Goal: Information Seeking & Learning: Find specific fact

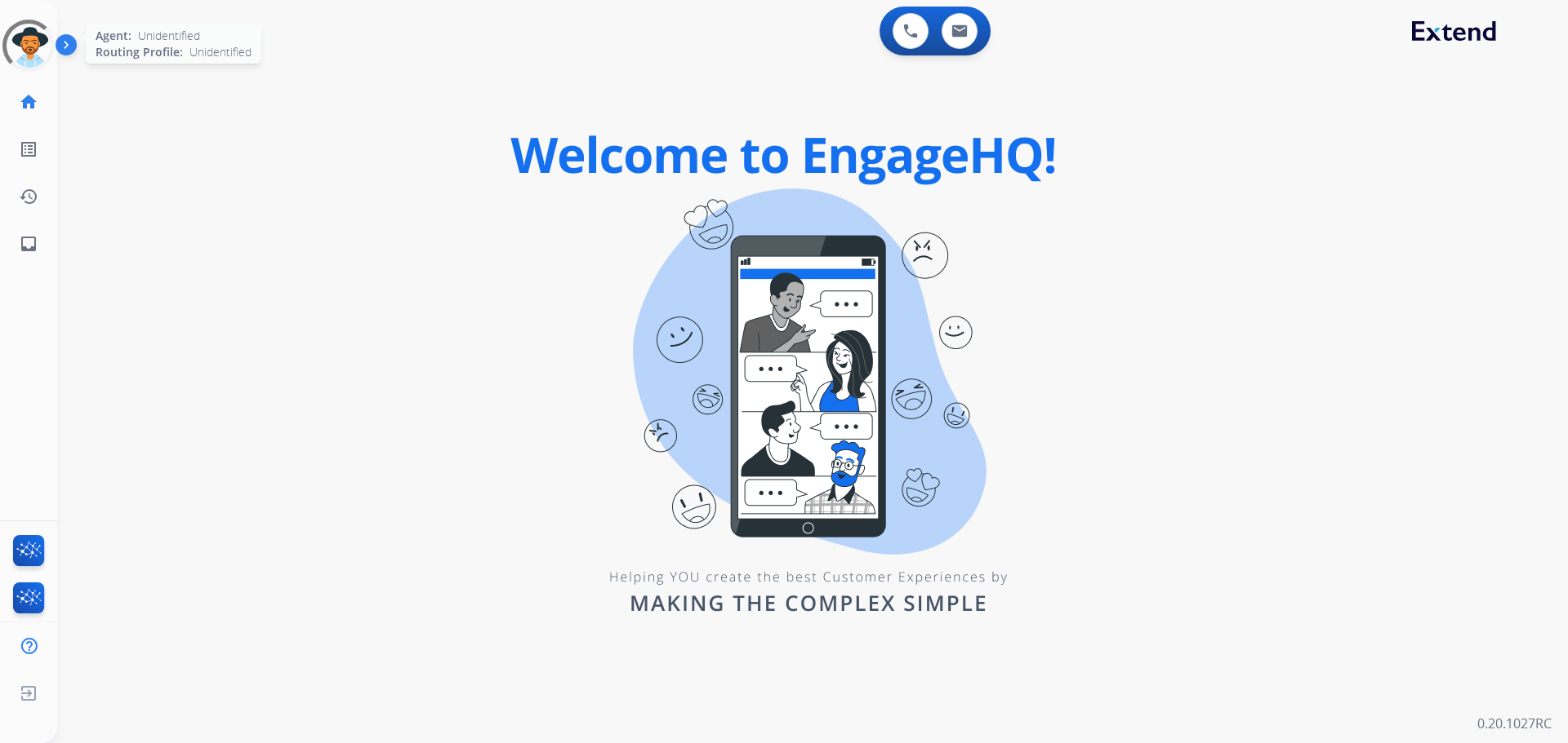
click at [28, 47] on div at bounding box center [29, 46] width 52 height 52
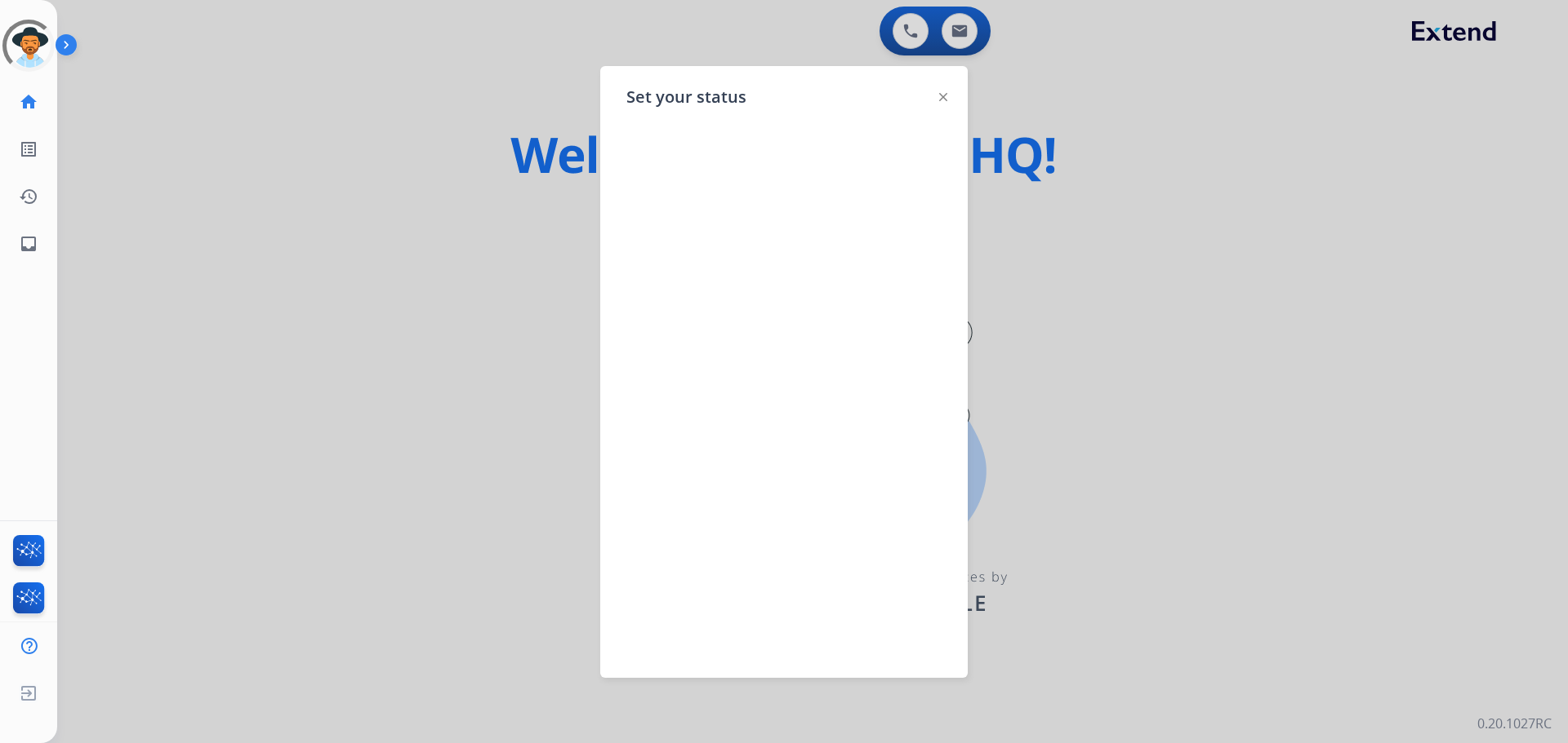
click at [295, 70] on div at bounding box center [784, 371] width 1568 height 743
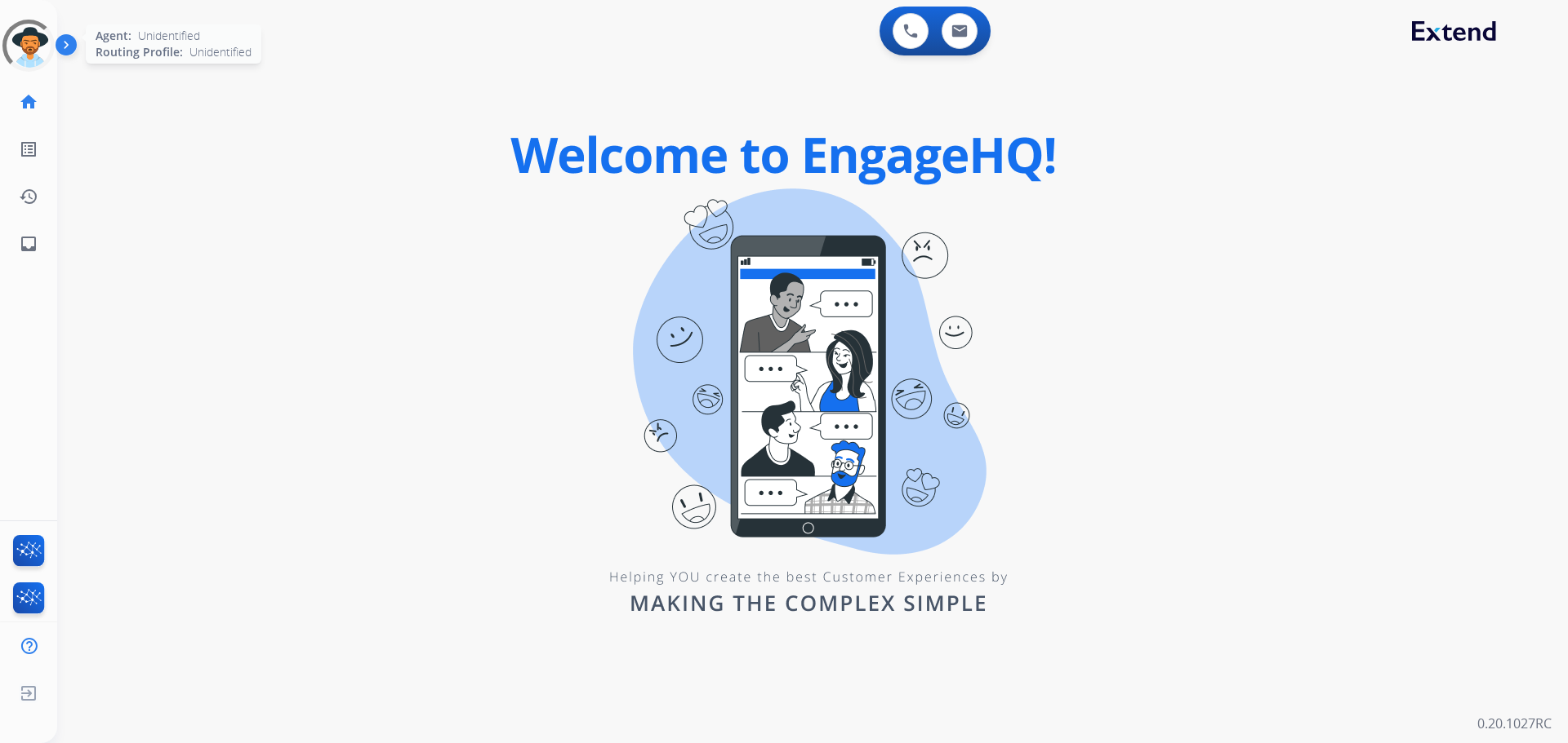
click at [42, 60] on div at bounding box center [29, 46] width 59 height 59
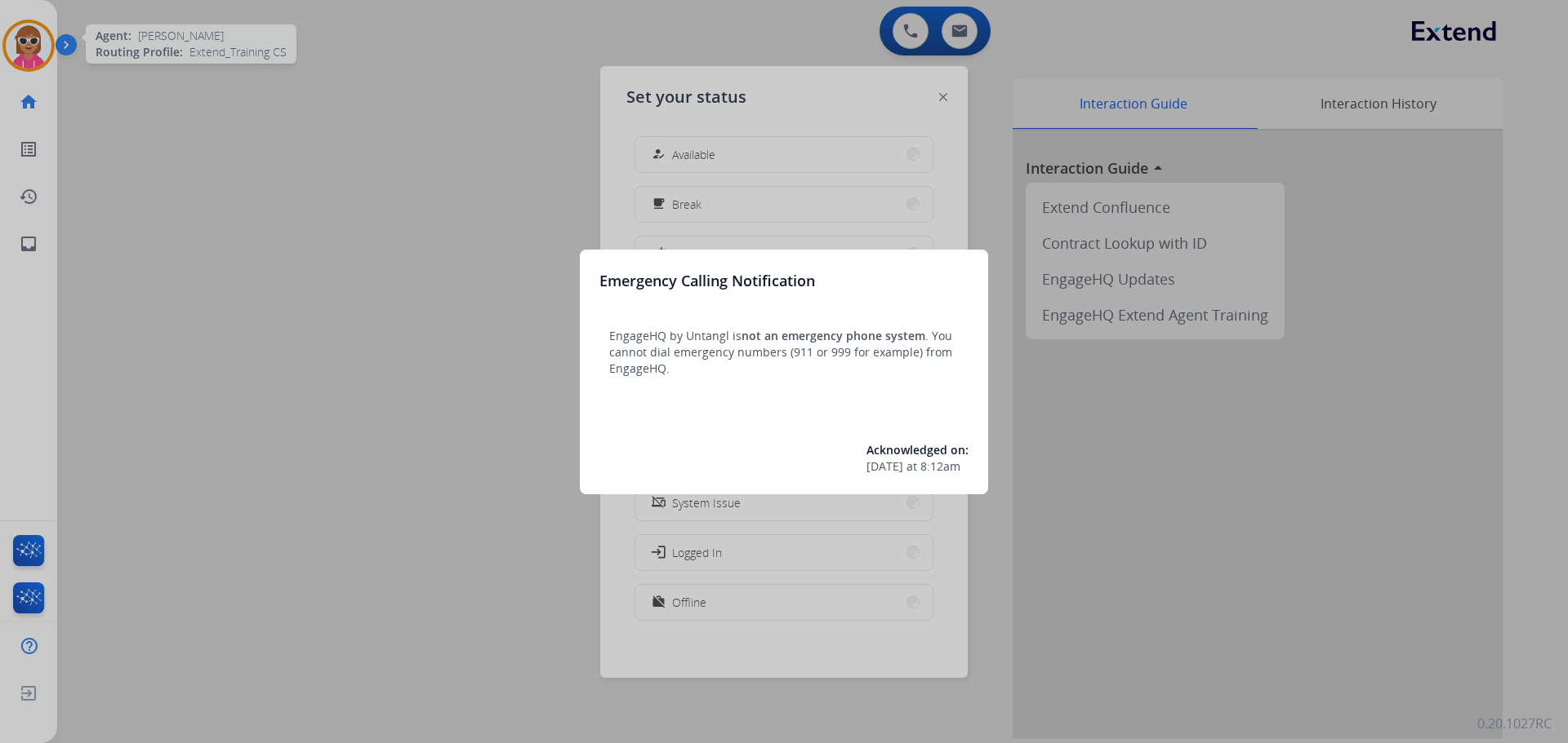
click at [421, 256] on div at bounding box center [784, 371] width 1568 height 743
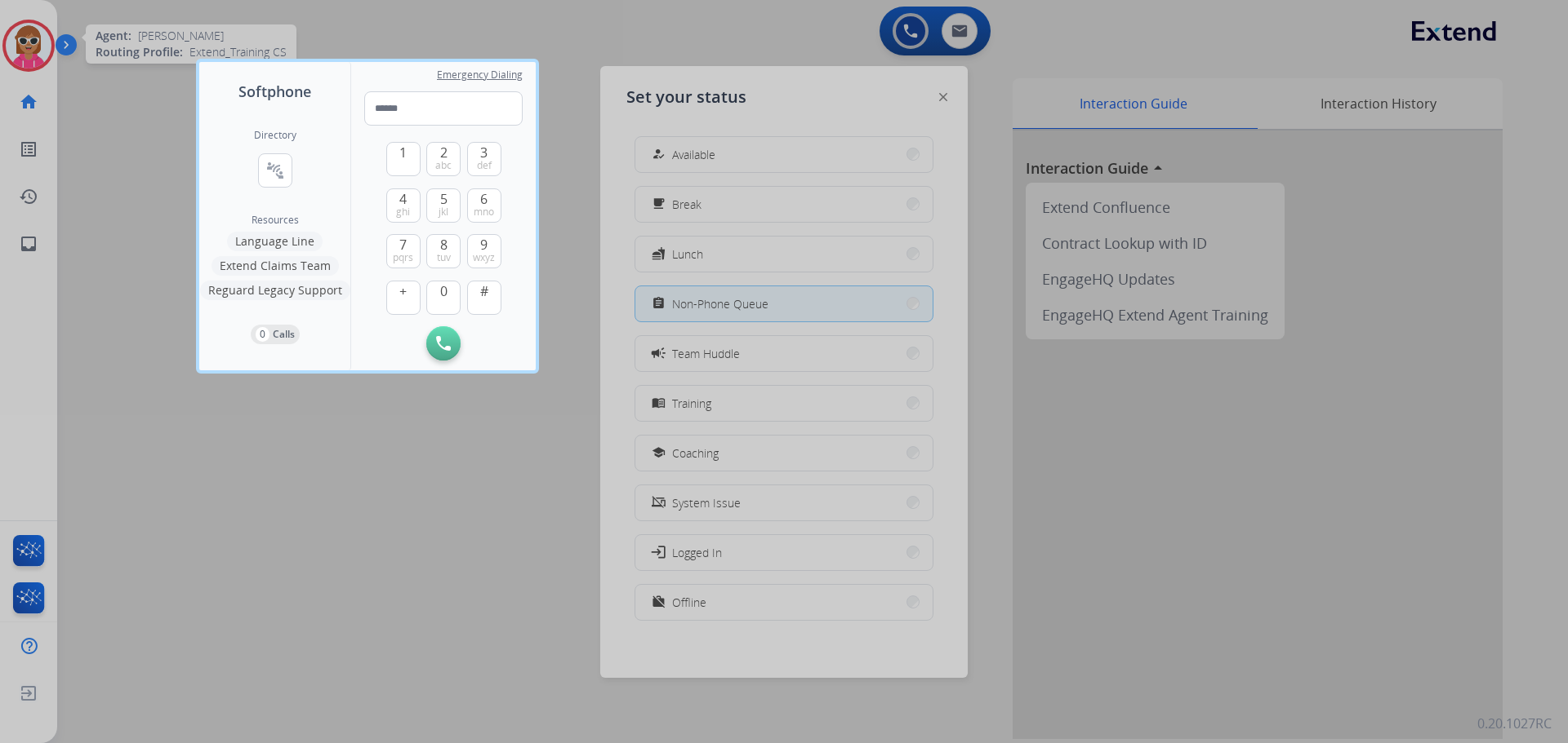
drag, startPoint x: 398, startPoint y: 569, endPoint x: 436, endPoint y: 556, distance: 40.2
click at [399, 568] on div at bounding box center [784, 371] width 1568 height 743
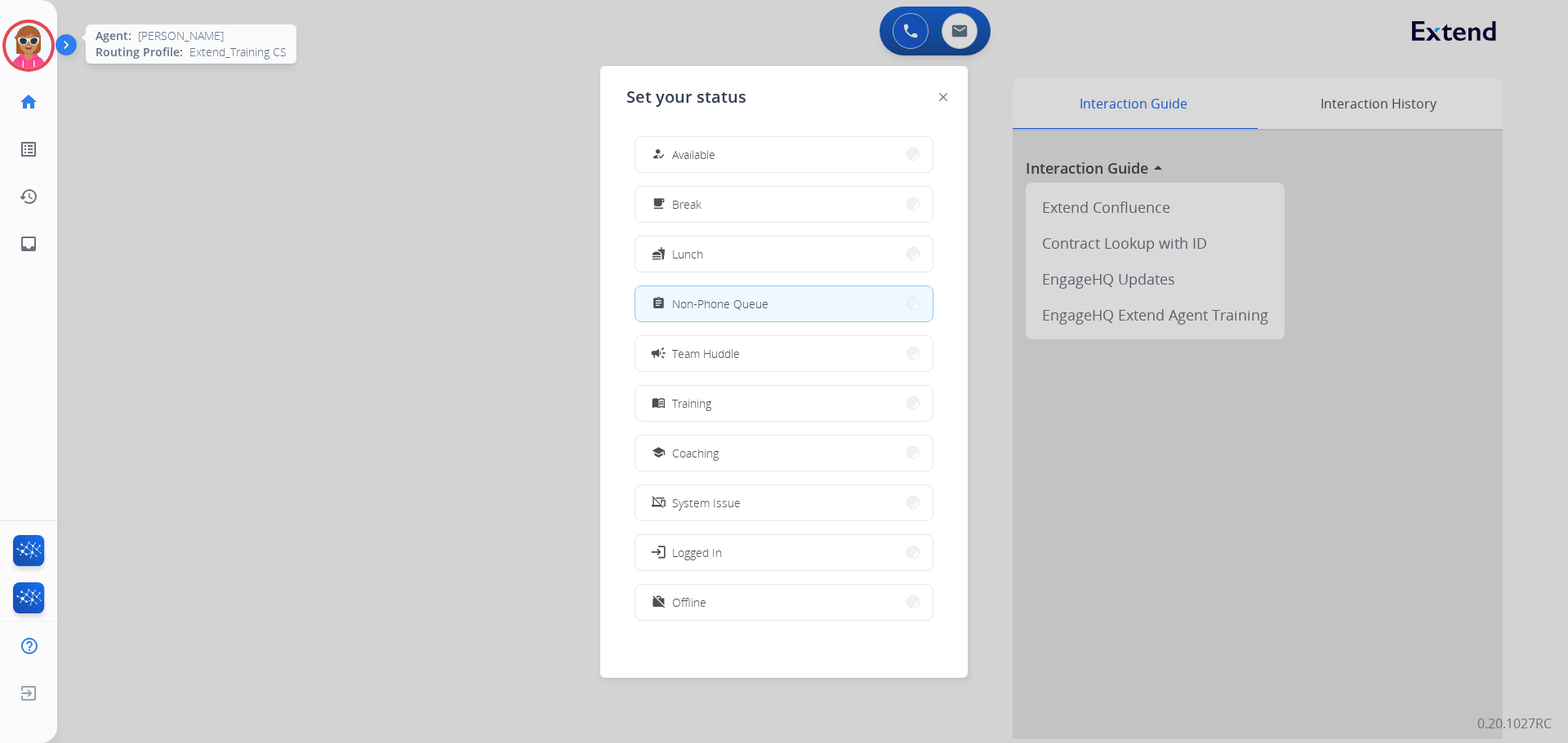
click at [690, 298] on span "Non-Phone Queue" at bounding box center [721, 303] width 96 height 17
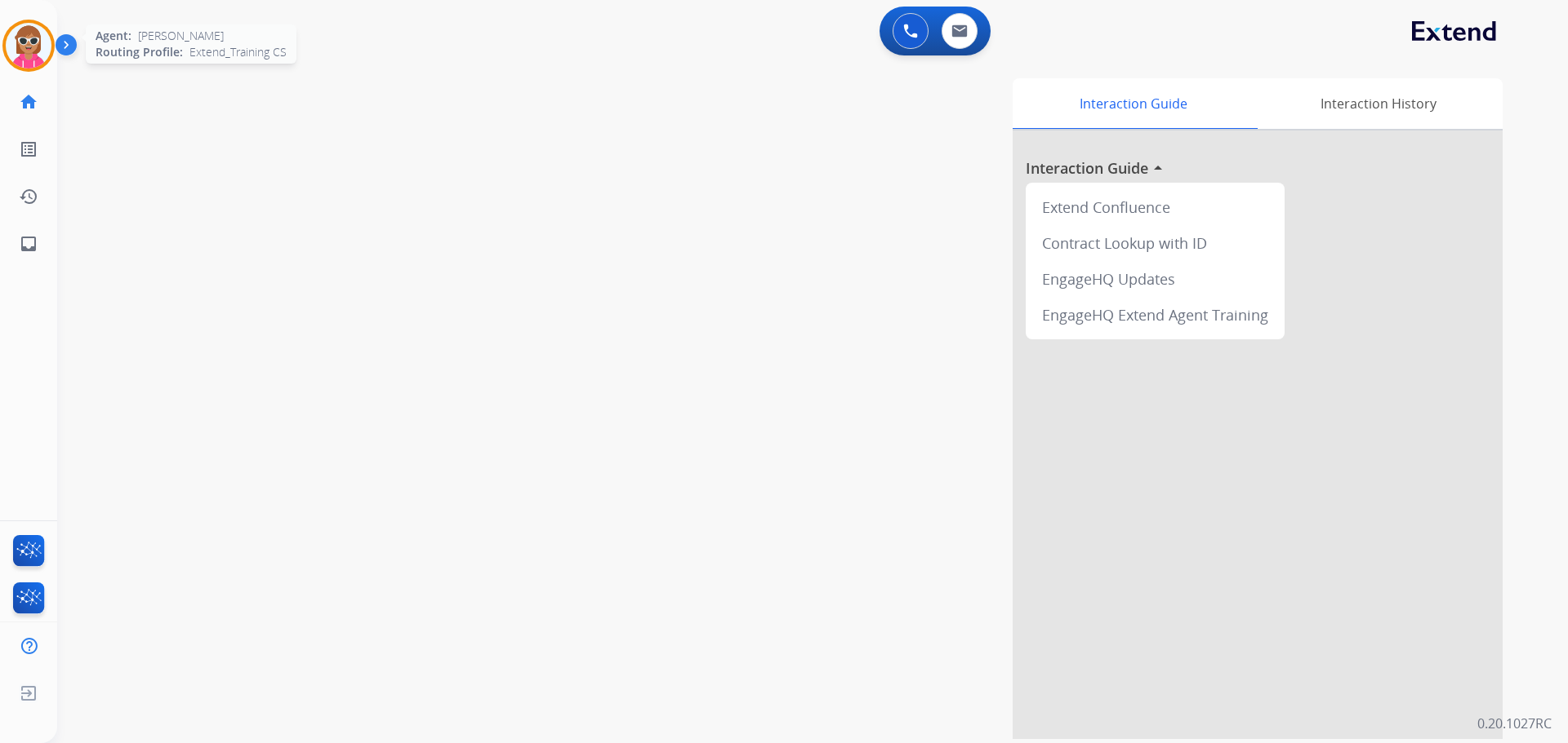
drag, startPoint x: 22, startPoint y: 41, endPoint x: 34, endPoint y: 41, distance: 12.0
click at [22, 41] on img at bounding box center [29, 46] width 46 height 46
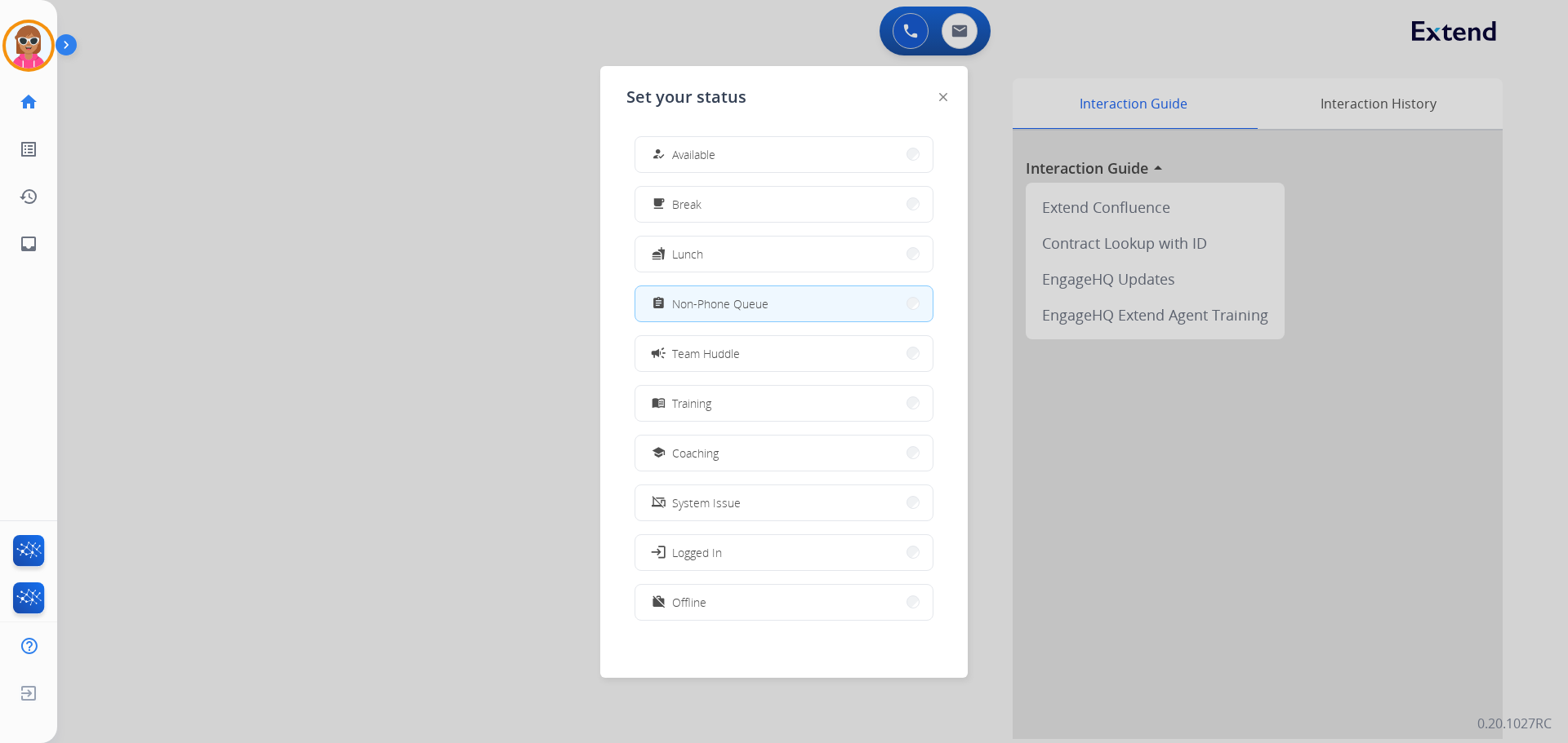
click at [279, 115] on div at bounding box center [784, 371] width 1568 height 743
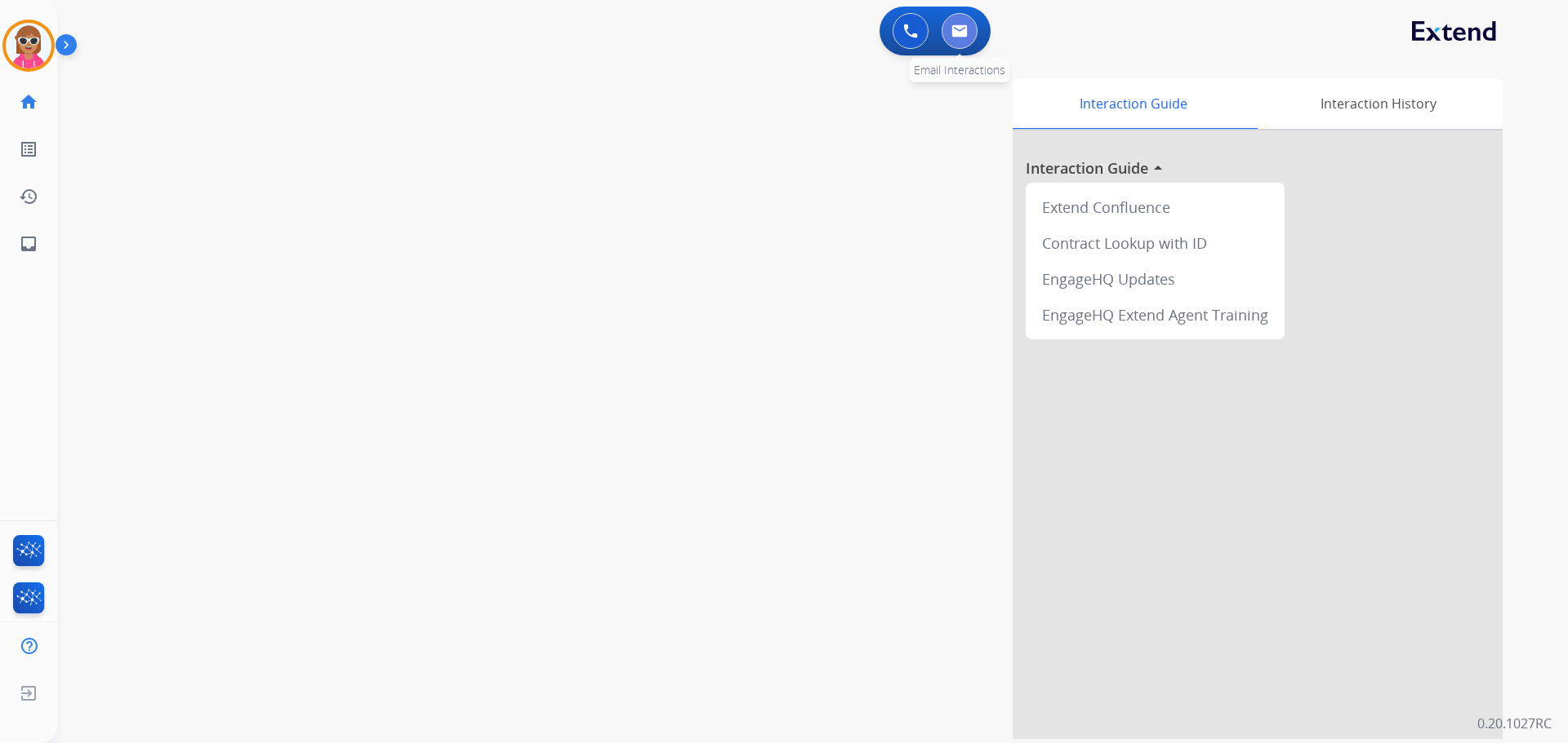
click at [966, 21] on button at bounding box center [959, 30] width 36 height 36
select select "**********"
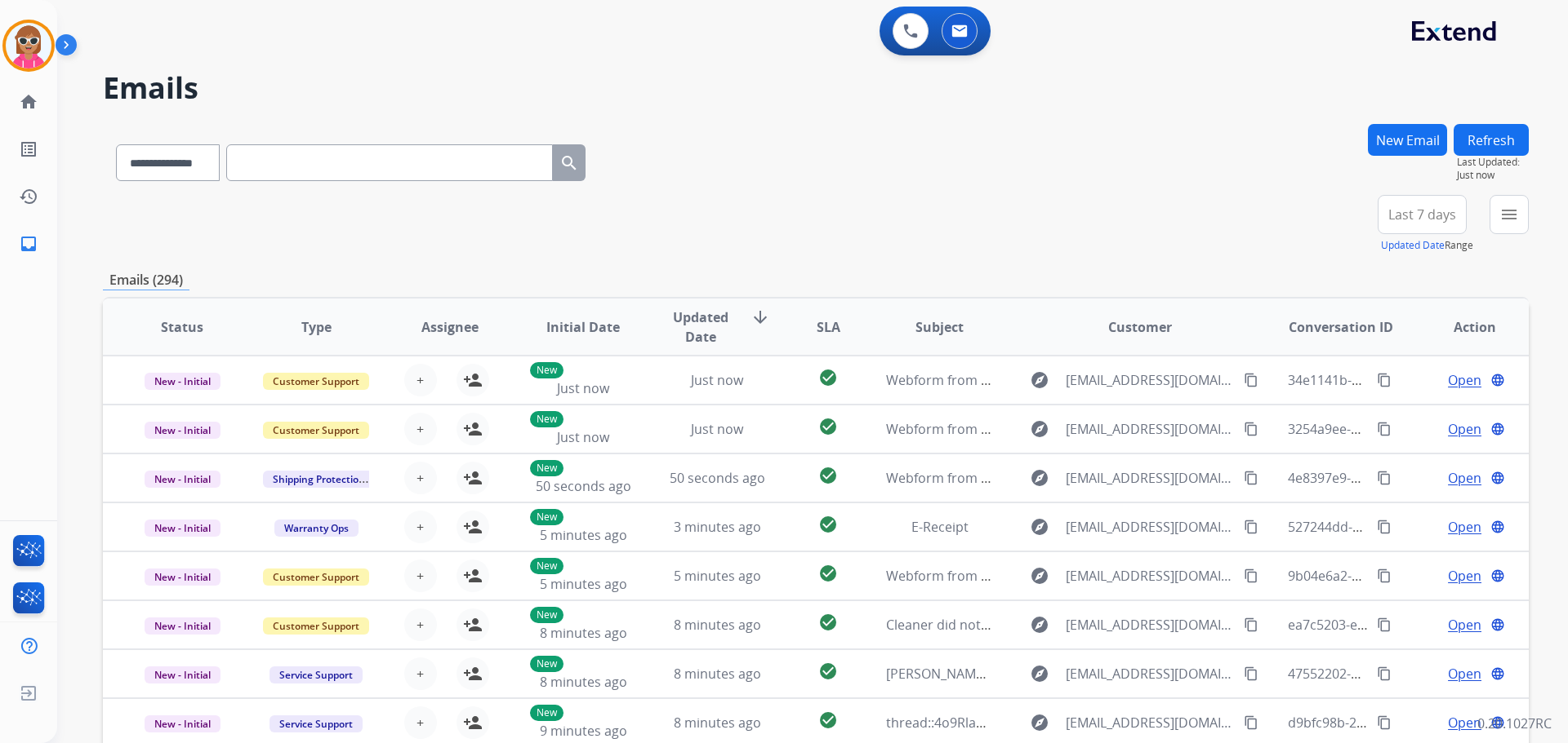
click at [325, 160] on input "text" at bounding box center [389, 162] width 326 height 36
click at [376, 168] on input "text" at bounding box center [389, 162] width 326 height 36
paste input "**********"
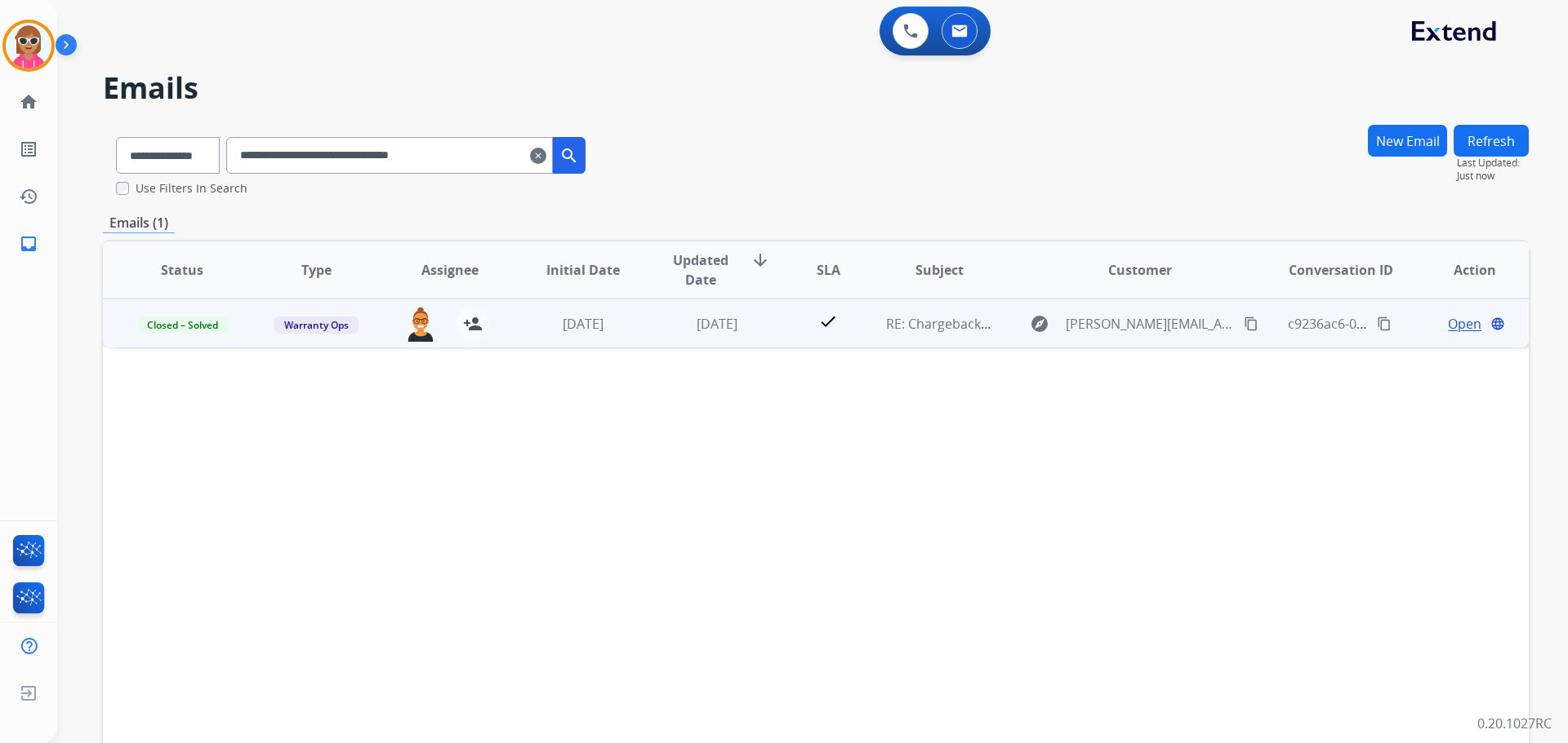
click at [1453, 331] on span "Open" at bounding box center [1465, 324] width 34 height 19
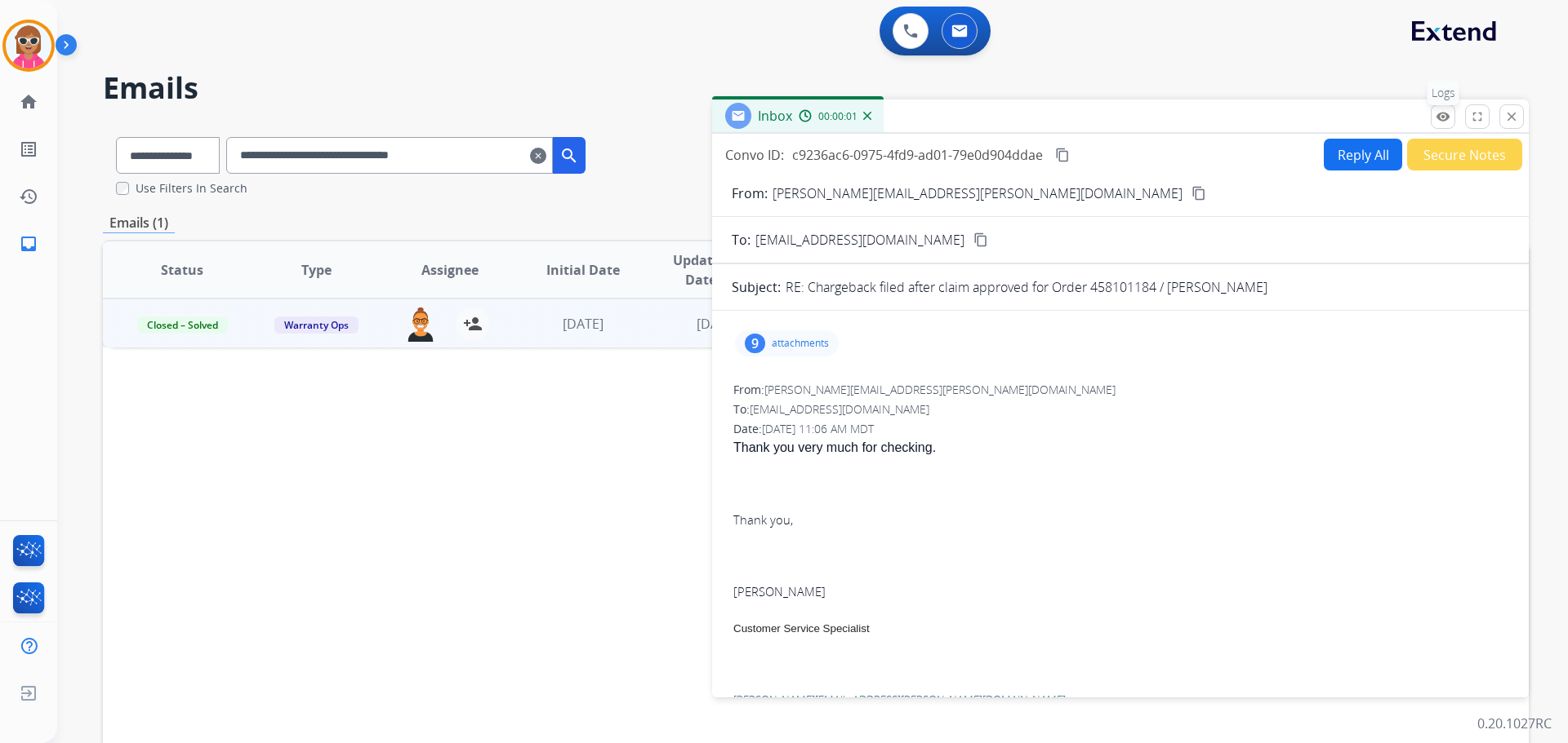
click at [1440, 114] on mat-icon "remove_red_eye" at bounding box center [1442, 116] width 14 height 14
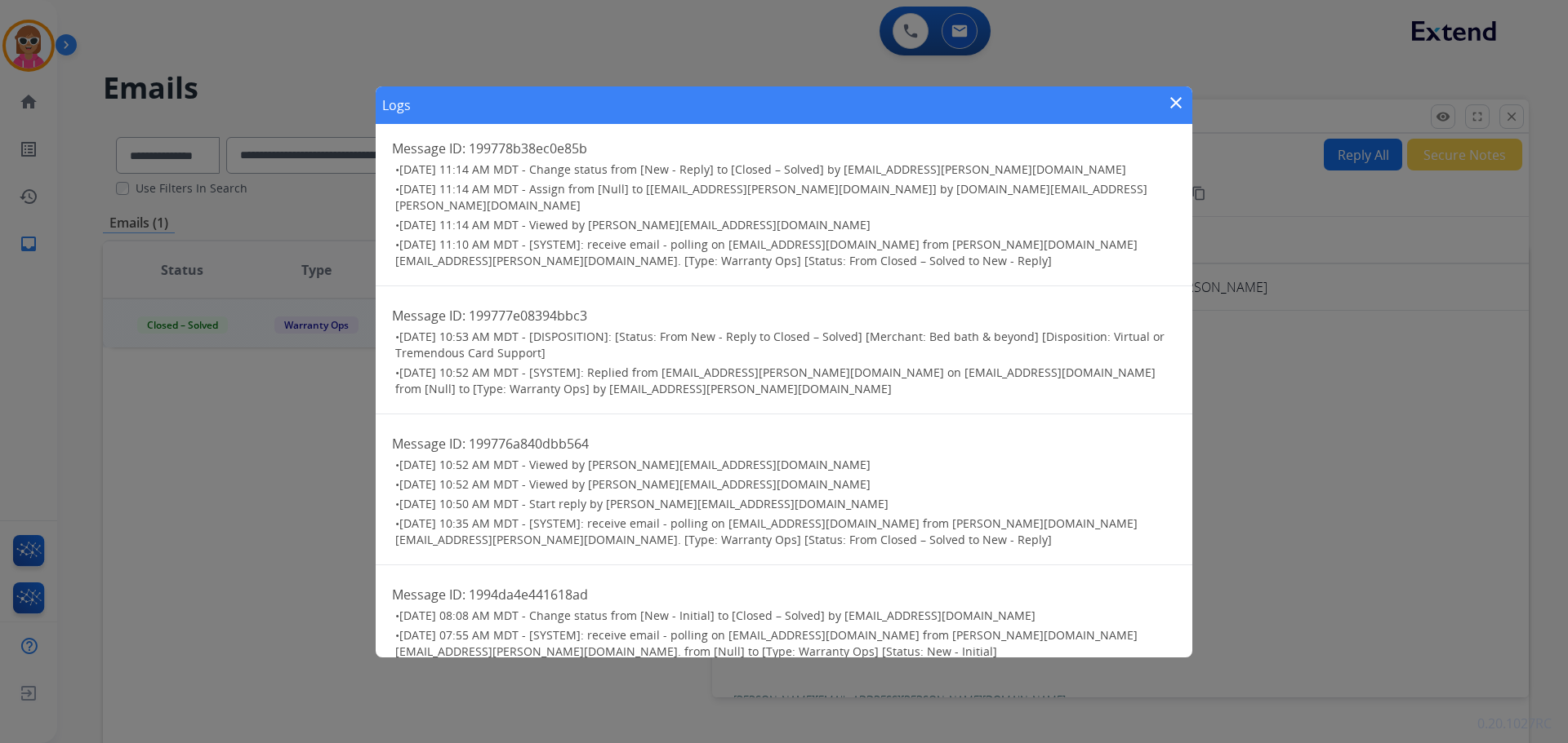
scroll to position [14, 0]
click at [1168, 107] on mat-icon "close" at bounding box center [1176, 102] width 19 height 19
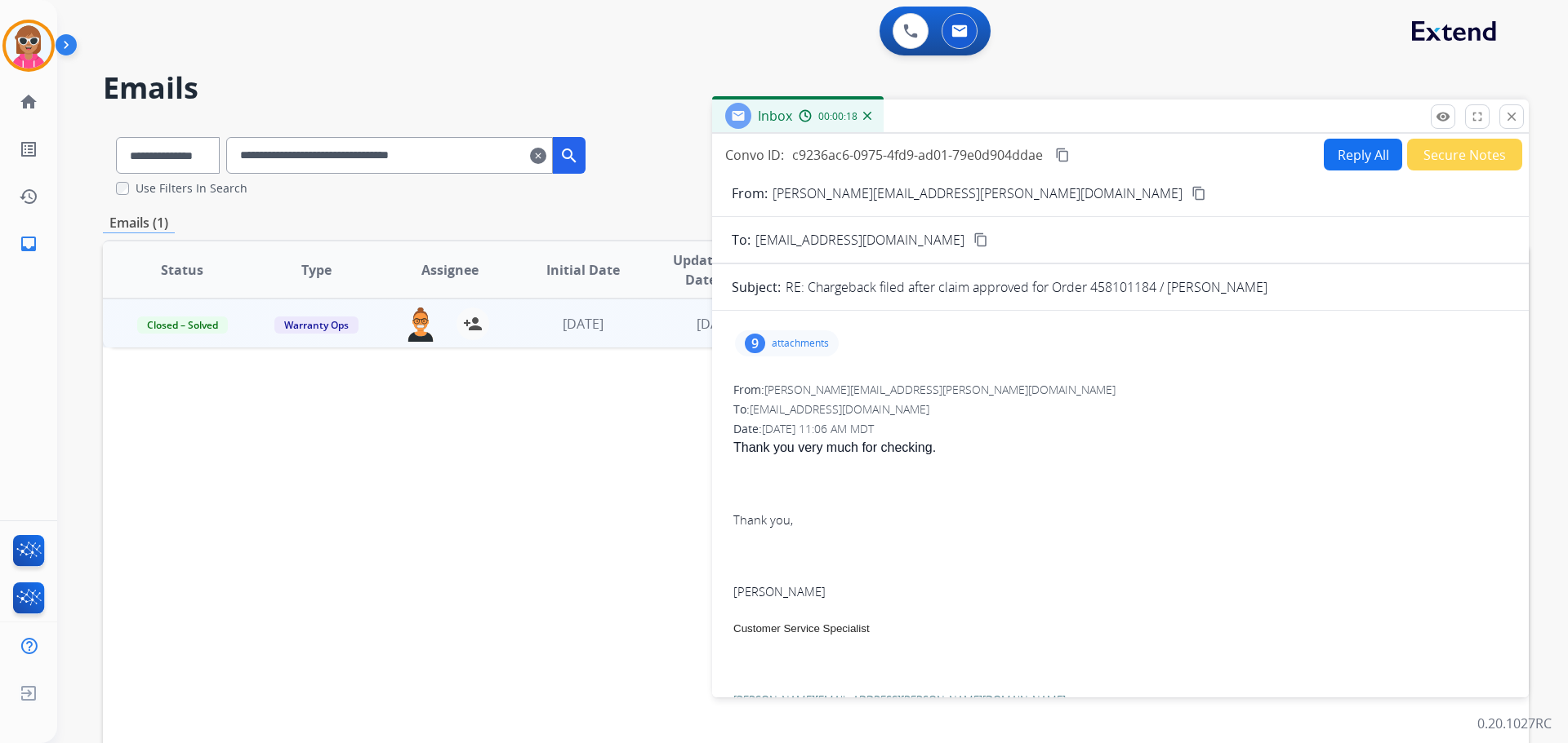
drag, startPoint x: 1071, startPoint y: 155, endPoint x: 1077, endPoint y: 178, distance: 23.8
click at [1072, 155] on button "content_copy" at bounding box center [1061, 155] width 19 height 19
drag, startPoint x: 385, startPoint y: 549, endPoint x: 394, endPoint y: 522, distance: 28.5
click at [360, 519] on div "Status Type Assignee Initial Date Updated Date arrow_downward SLA Subject Custo…" at bounding box center [816, 513] width 1426 height 547
click at [1516, 123] on mat-icon "close" at bounding box center [1510, 116] width 14 height 14
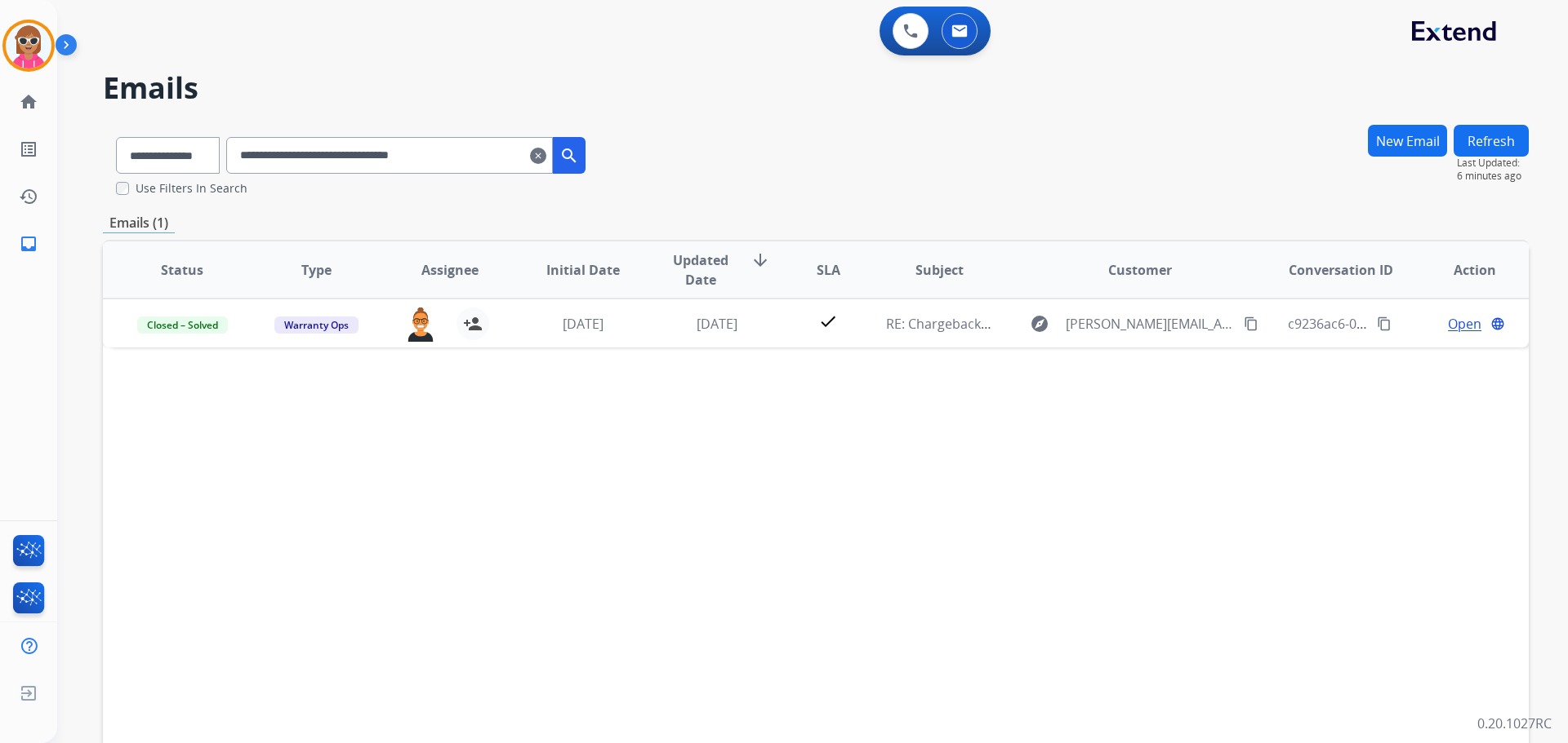
drag, startPoint x: 544, startPoint y: 165, endPoint x: 102, endPoint y: 162, distance: 442.0
click at [102, 162] on div "**********" at bounding box center [793, 430] width 1472 height 743
paste input "text"
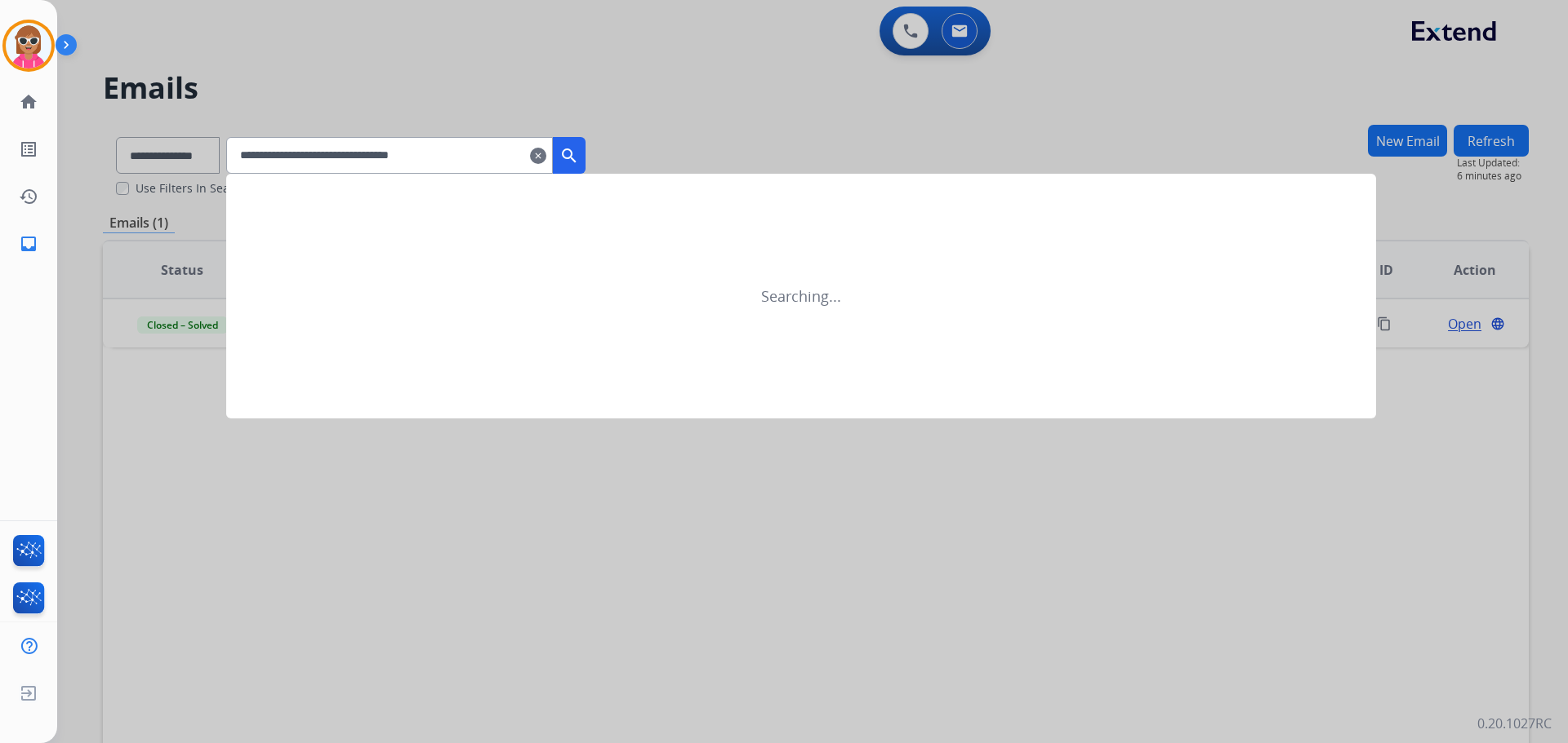
type input "**********"
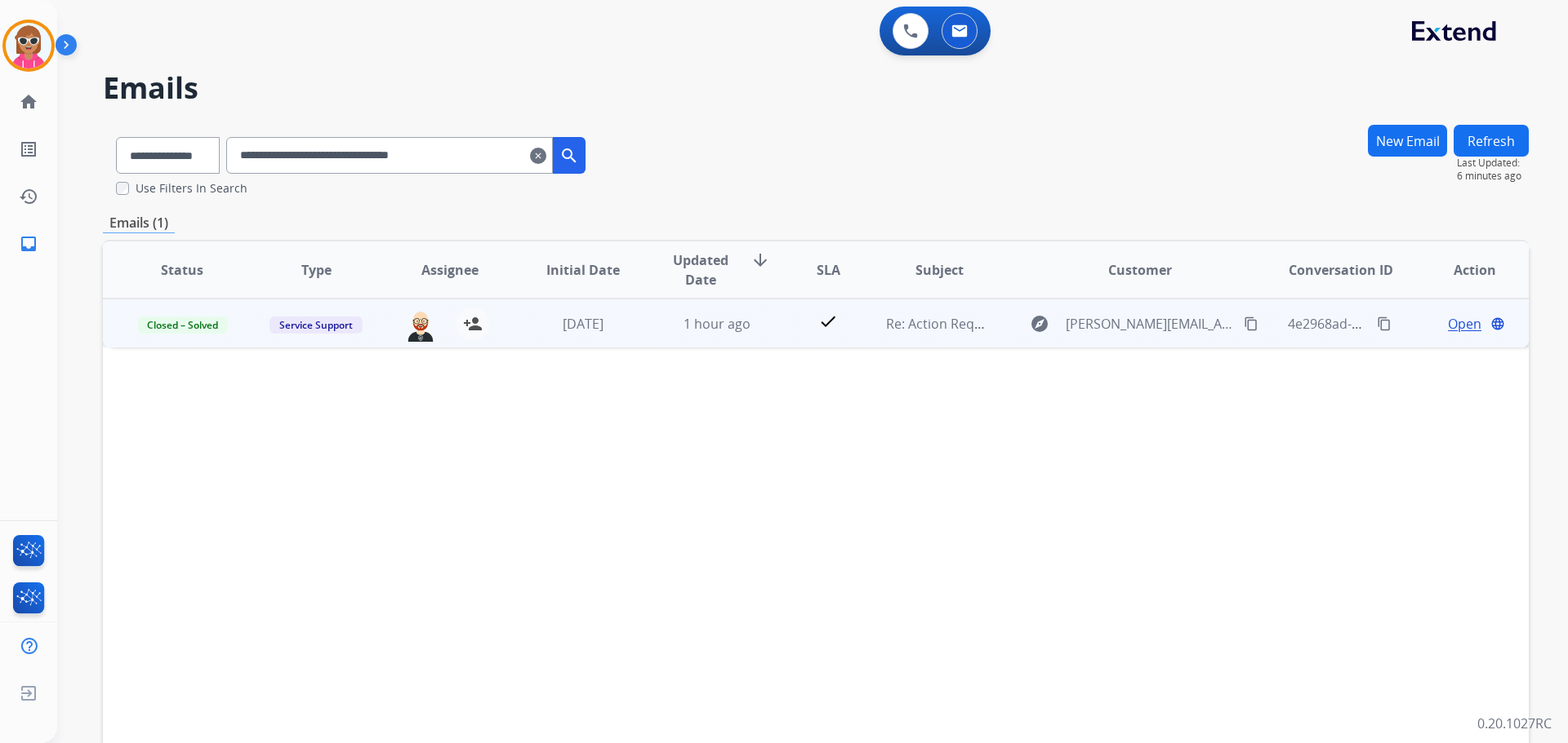
click at [1448, 321] on span "Open" at bounding box center [1465, 324] width 34 height 19
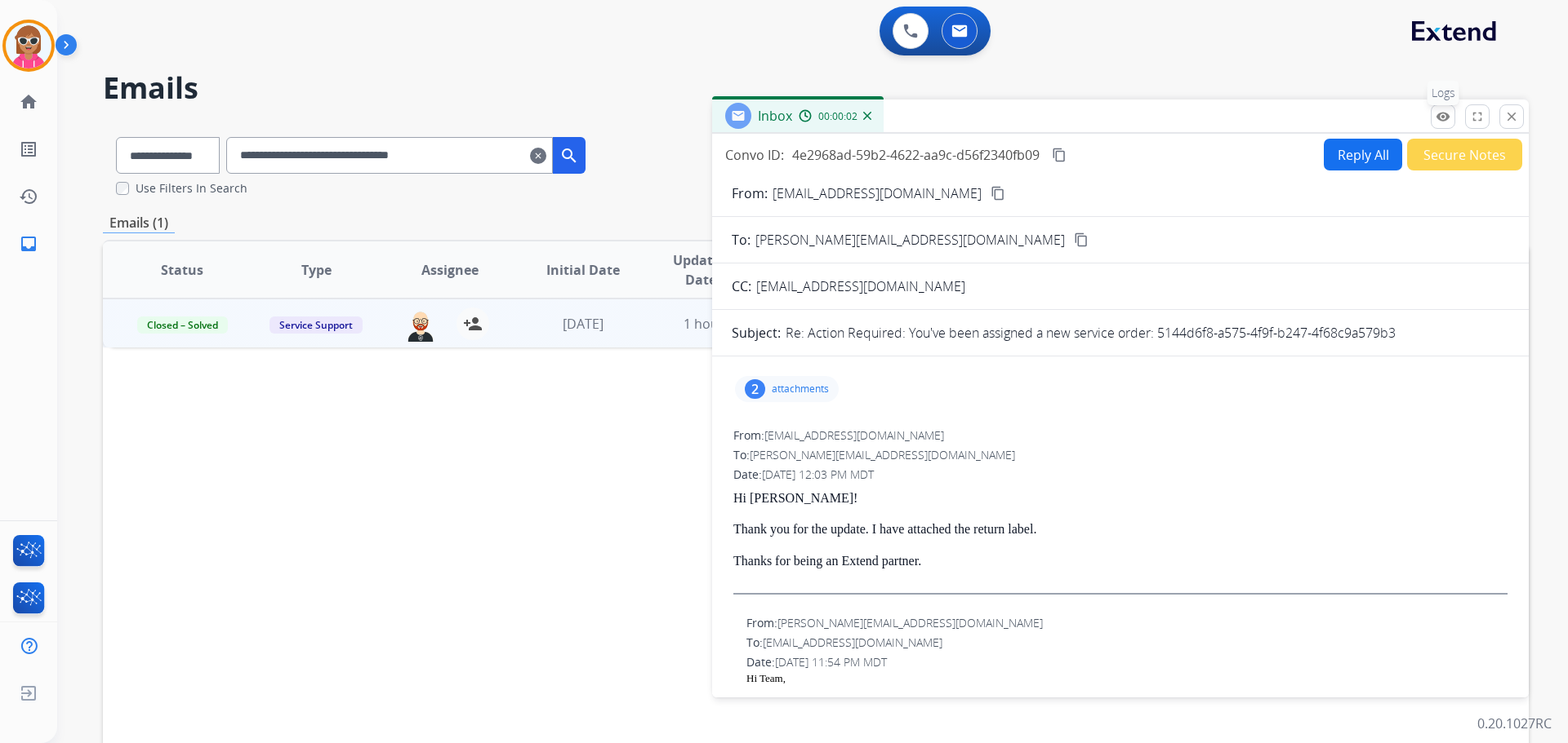
click at [1450, 123] on button "remove_red_eye Logs" at bounding box center [1442, 117] width 25 height 25
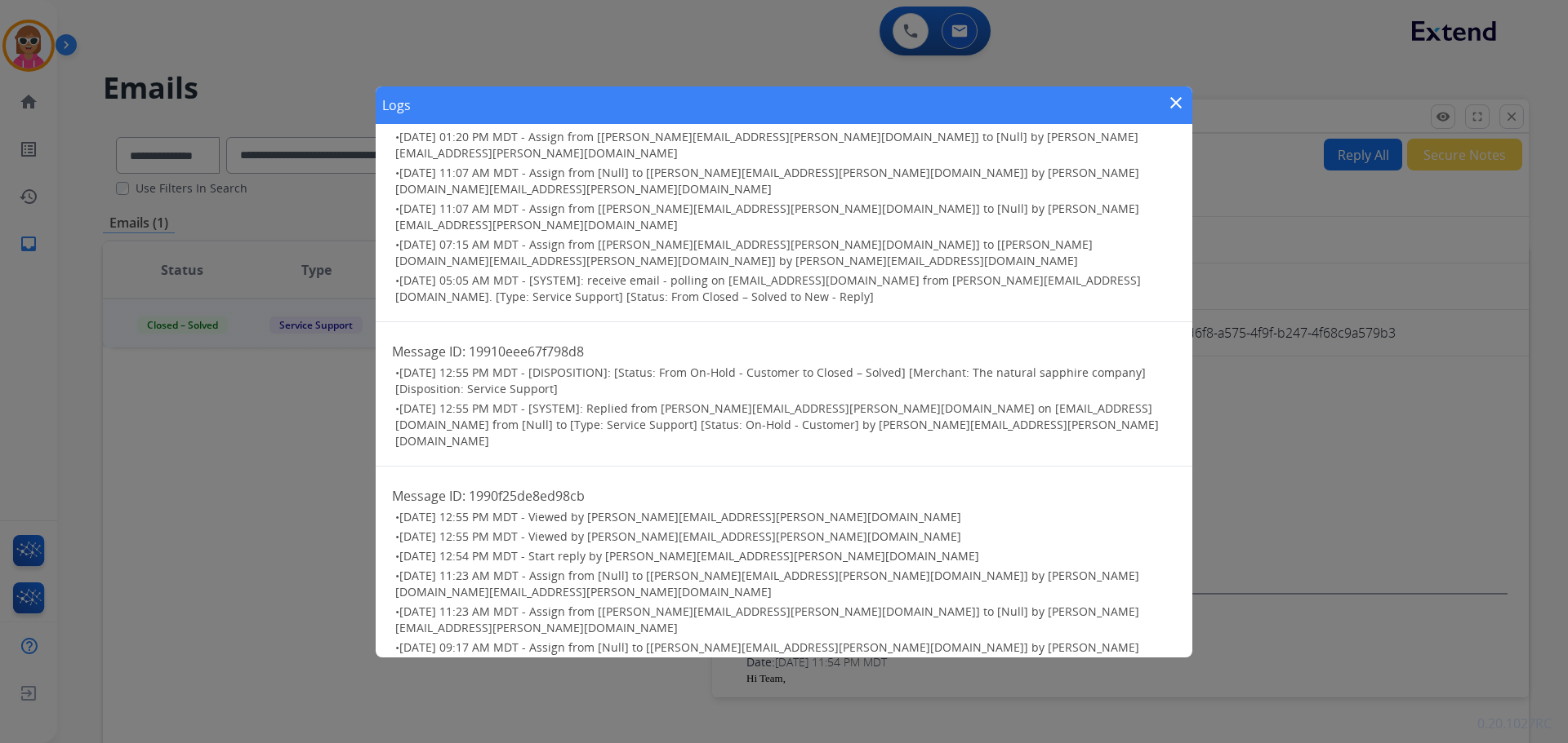
scroll to position [555, 0]
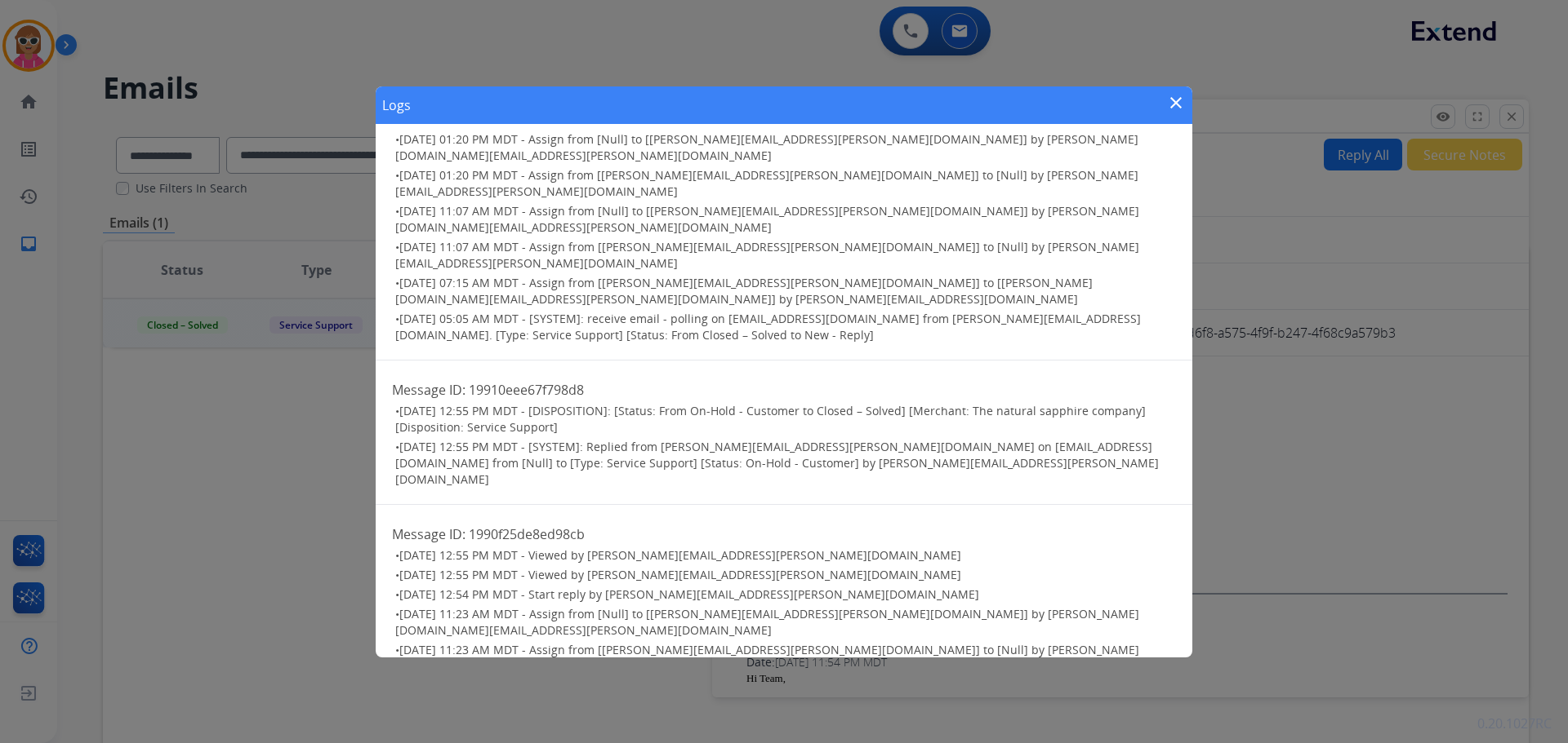
click at [1176, 102] on mat-icon "close" at bounding box center [1176, 102] width 19 height 19
